Goal: Obtain resource: Obtain resource

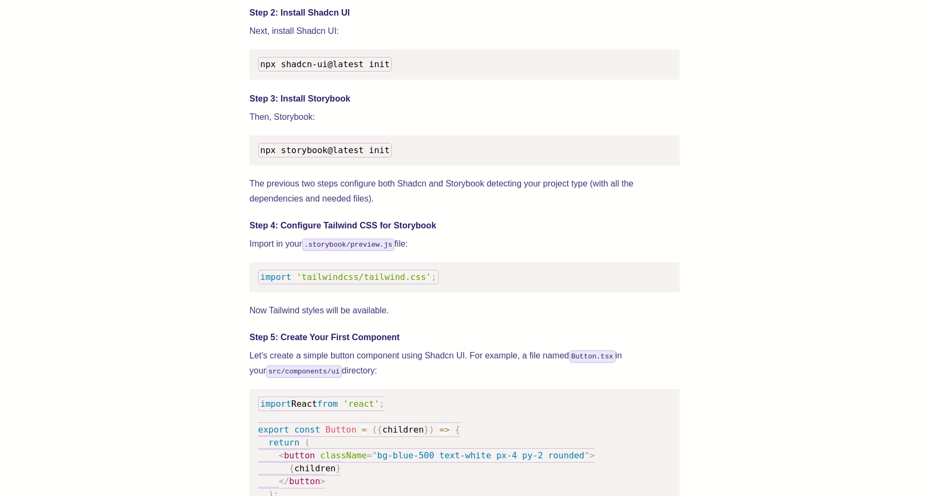
scroll to position [1186, 0]
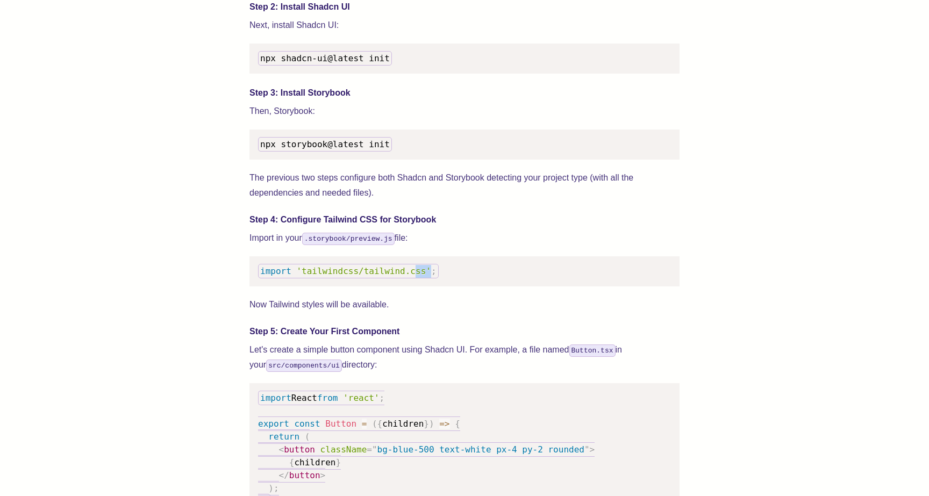
drag, startPoint x: 432, startPoint y: 284, endPoint x: 414, endPoint y: 284, distance: 18.3
click at [414, 278] on code "import 'tailwindcss/tailwind.css' ;" at bounding box center [348, 271] width 181 height 15
click at [436, 278] on code "import 'tailwindcss/tailwind.css' ;" at bounding box center [348, 271] width 181 height 15
drag, startPoint x: 434, startPoint y: 285, endPoint x: 258, endPoint y: 280, distance: 175.8
click at [258, 278] on code "import 'tailwindcss/tailwind.css' ;" at bounding box center [348, 271] width 181 height 15
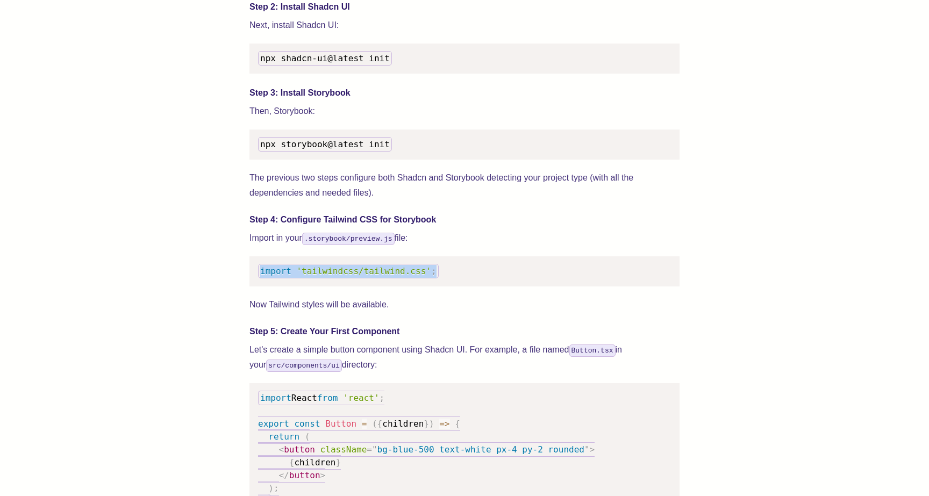
copy code "import 'tailwindcss/tailwind.css' ;"
click at [443, 286] on pre "import 'tailwindcss/tailwind.css' ;" at bounding box center [464, 271] width 430 height 30
drag, startPoint x: 444, startPoint y: 284, endPoint x: 261, endPoint y: 284, distance: 183.3
click at [261, 284] on pre "import 'tailwindcss/tailwind.css' ;" at bounding box center [464, 271] width 430 height 30
copy code "import 'tailwindcss/tailwind.css' ;"
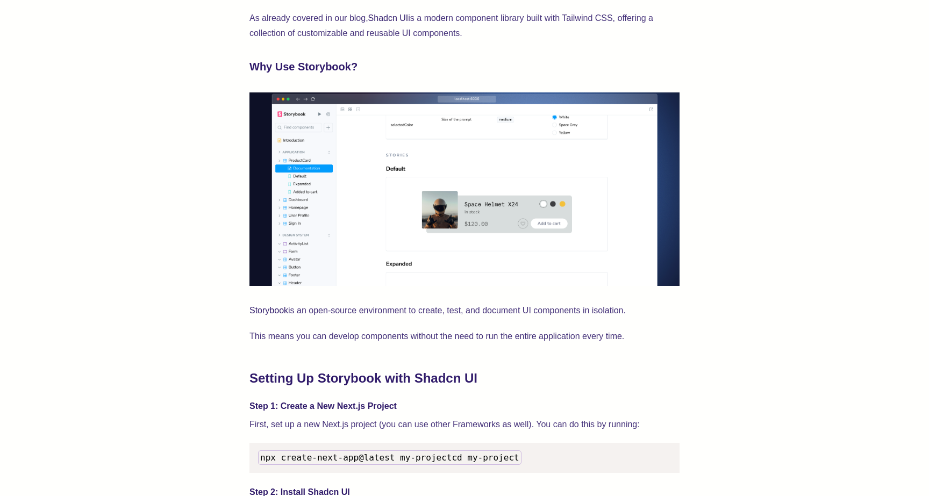
scroll to position [705, 0]
